Goal: Task Accomplishment & Management: Use online tool/utility

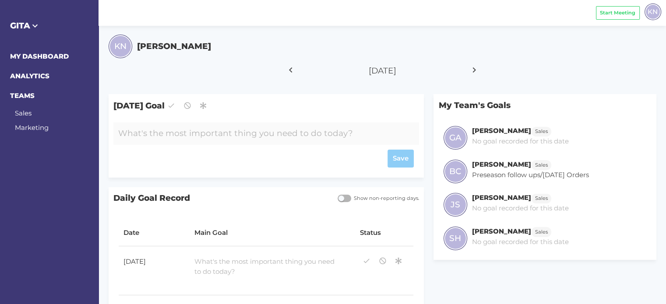
click at [161, 134] on div at bounding box center [253, 134] width 280 height 22
click at [152, 134] on div "Build [PERSON_NAME]" at bounding box center [253, 134] width 280 height 22
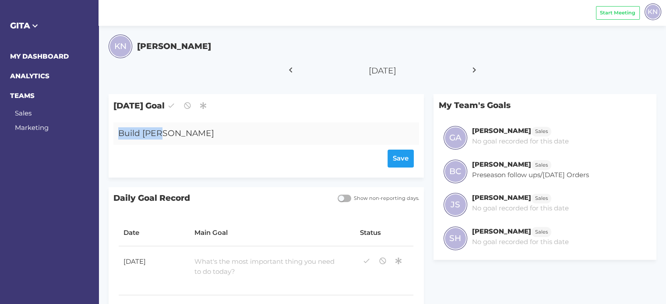
click at [152, 134] on div "Build [PERSON_NAME]" at bounding box center [253, 134] width 280 height 22
click at [176, 133] on div "Build [PERSON_NAME]" at bounding box center [253, 134] width 280 height 22
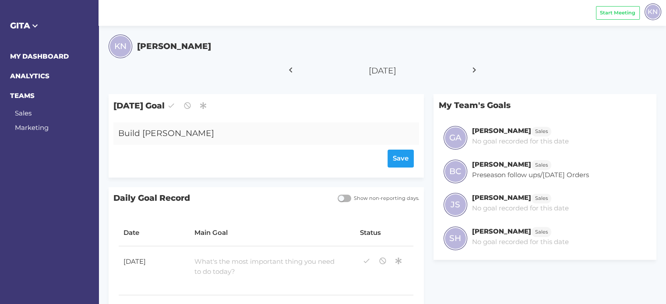
click at [158, 135] on div "Build [PERSON_NAME]" at bounding box center [253, 134] width 280 height 22
click at [403, 158] on div "Save" at bounding box center [266, 159] width 296 height 18
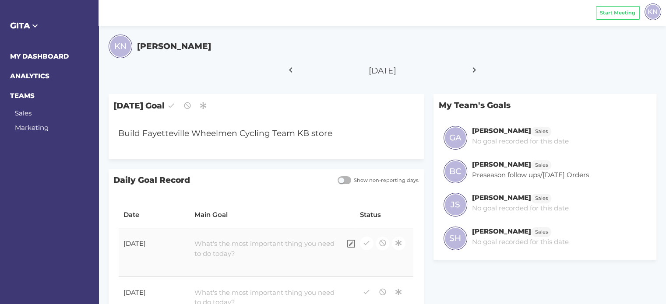
click at [224, 253] on div at bounding box center [265, 249] width 151 height 30
click at [226, 243] on div at bounding box center [265, 249] width 151 height 30
click at [341, 266] on div "Save" at bounding box center [271, 268] width 155 height 14
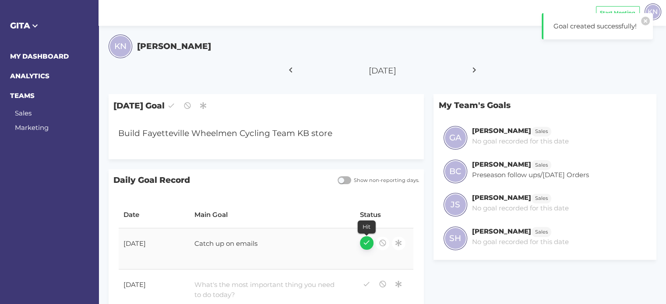
click at [368, 244] on icon "button" at bounding box center [366, 243] width 8 height 12
